Goal: Information Seeking & Learning: Check status

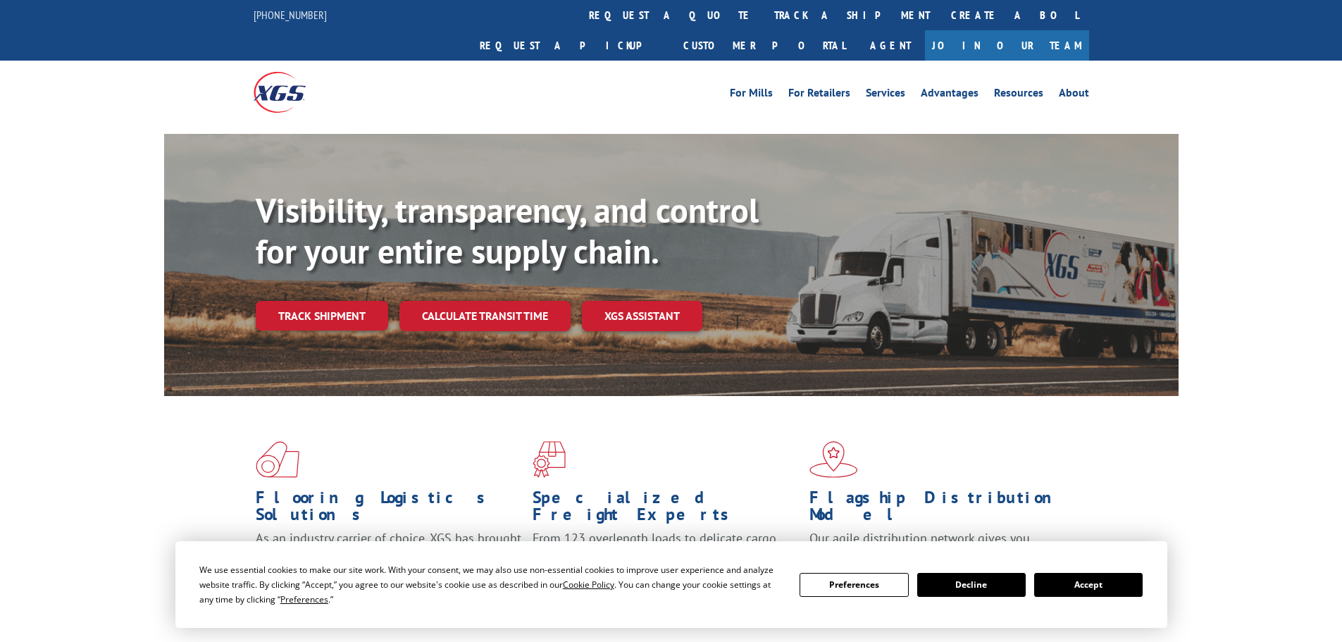
drag, startPoint x: 620, startPoint y: 15, endPoint x: 617, endPoint y: 61, distance: 45.2
click at [764, 15] on link "track a shipment" at bounding box center [852, 15] width 177 height 30
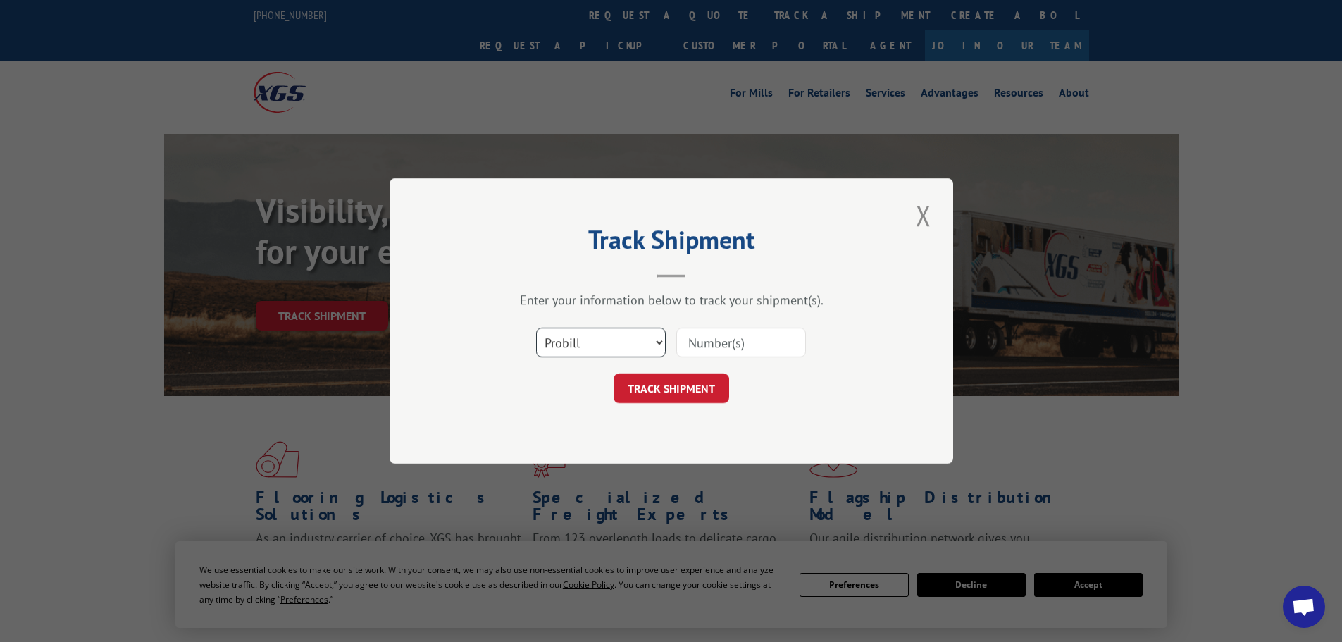
click at [570, 337] on select "Select category... Probill BOL PO" at bounding box center [601, 343] width 130 height 30
click at [536, 328] on select "Select category... Probill BOL PO" at bounding box center [601, 343] width 130 height 30
click at [598, 349] on select "Select category... Probill BOL PO" at bounding box center [601, 343] width 130 height 30
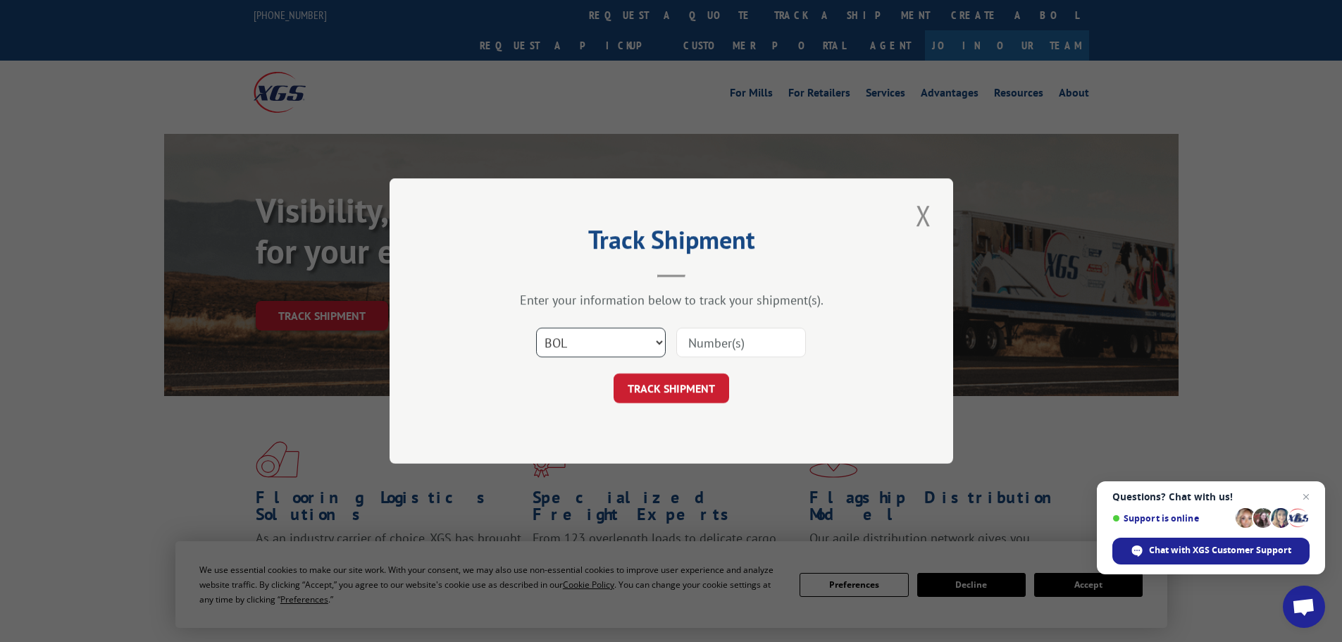
select select "po"
click at [536, 328] on select "Select category... Probill BOL PO" at bounding box center [601, 343] width 130 height 30
click at [754, 350] on input at bounding box center [741, 343] width 130 height 30
paste input "44532529"
type input "44532529"
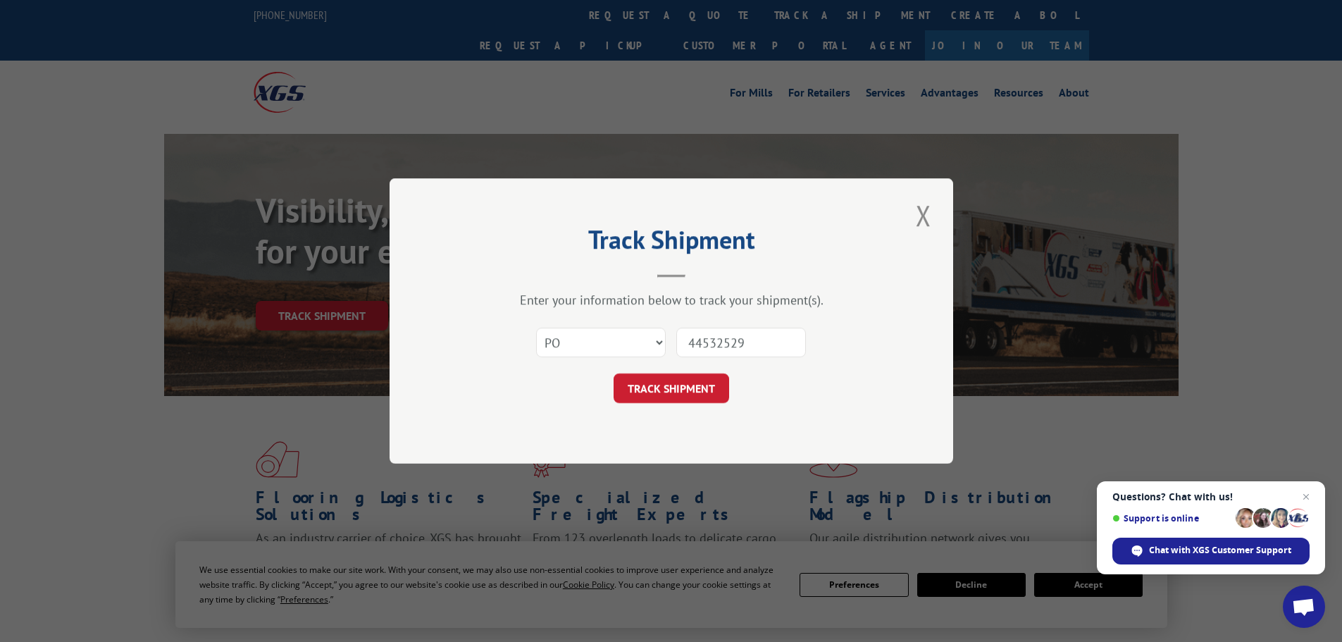
click button "TRACK SHIPMENT" at bounding box center [672, 388] width 116 height 30
